Goal: Check status

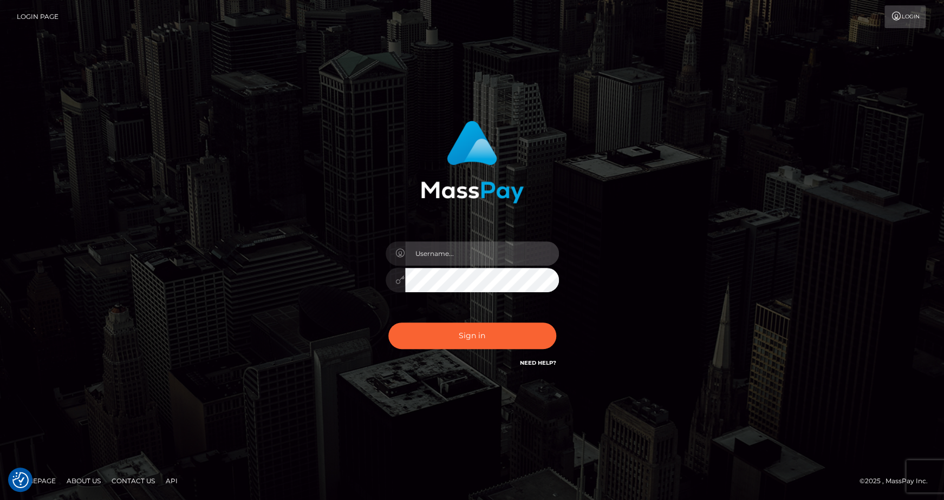
click at [447, 256] on input "text" at bounding box center [482, 254] width 154 height 24
type input "andrey.nmible"
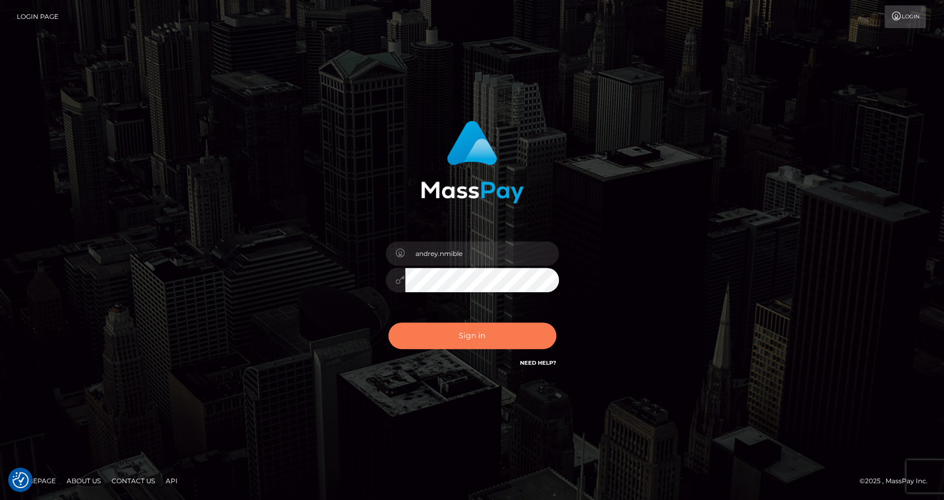
click at [507, 331] on button "Sign in" at bounding box center [472, 336] width 168 height 27
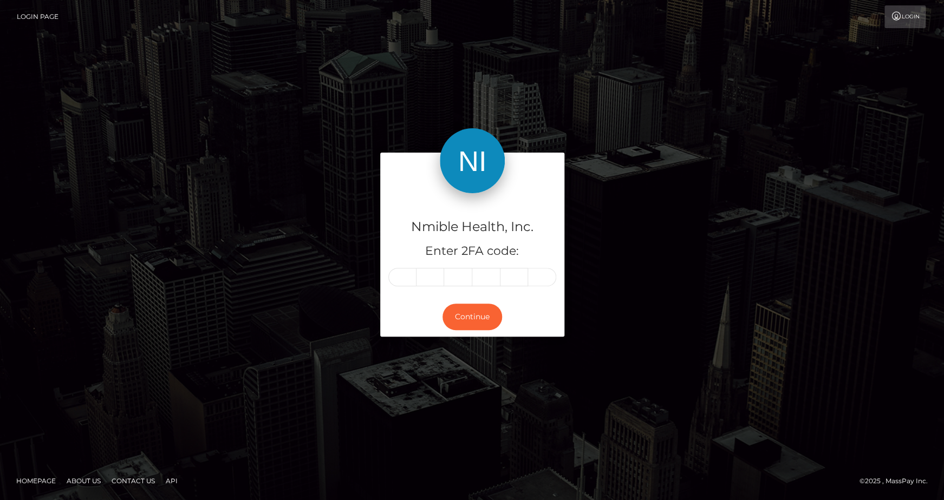
click at [402, 276] on input "text" at bounding box center [402, 277] width 28 height 18
type input "3"
type input "1"
type input "4"
type input "0"
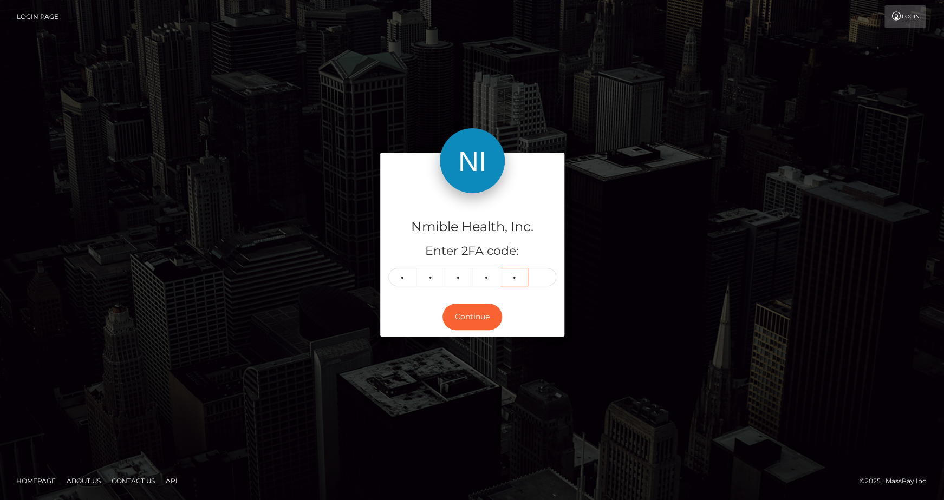
type input "3"
type input "0"
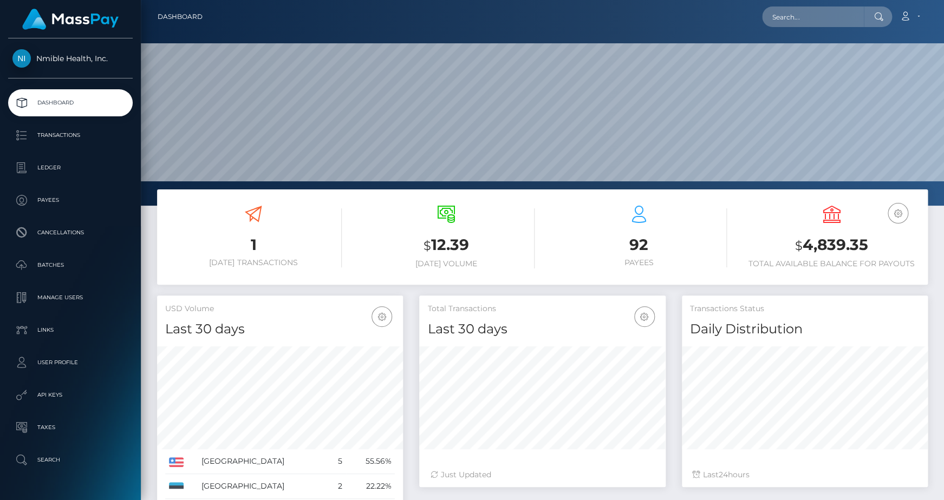
scroll to position [192, 246]
click at [59, 135] on p "Transactions" at bounding box center [70, 135] width 116 height 16
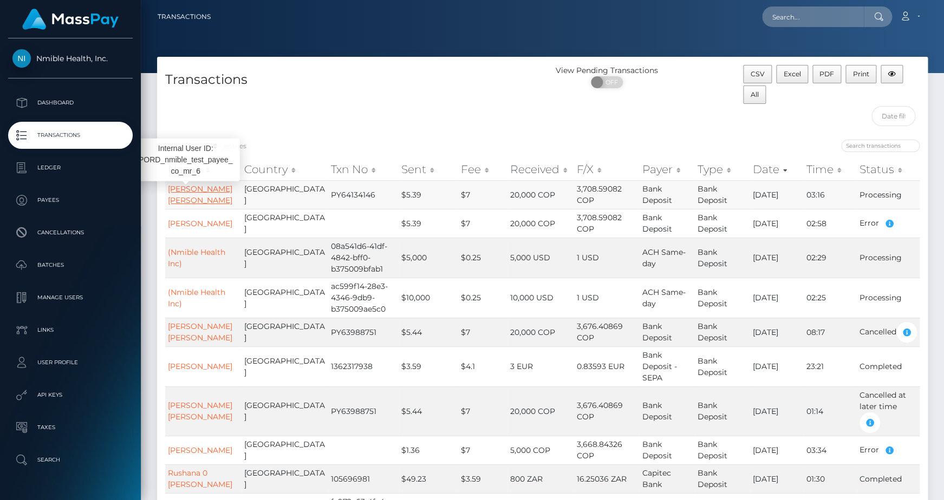
click at [190, 203] on link "[PERSON_NAME] [PERSON_NAME]" at bounding box center [200, 194] width 64 height 21
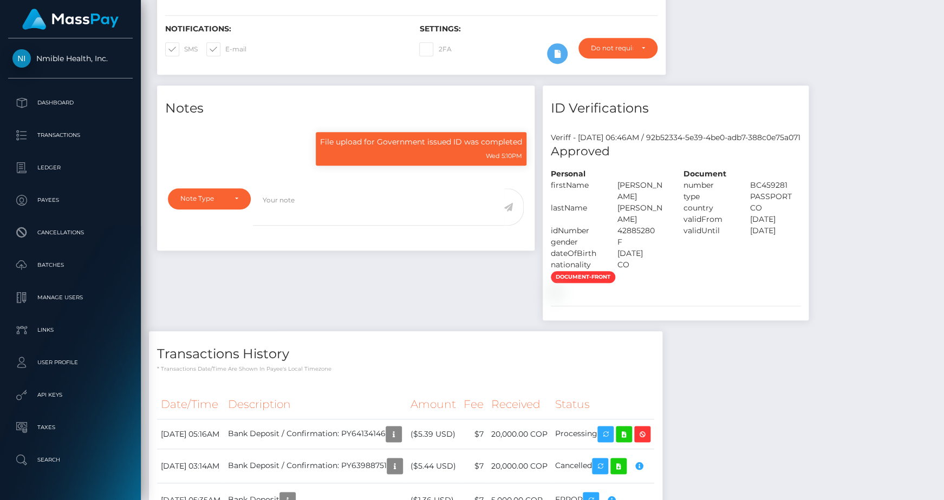
scroll to position [302, 0]
